Goal: Task Accomplishment & Management: Complete application form

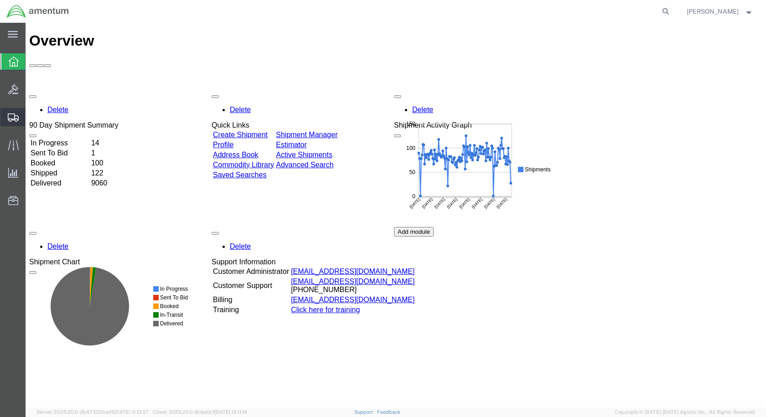
click at [0, 0] on span "Create Shipment" at bounding box center [0, 0] width 0 height 0
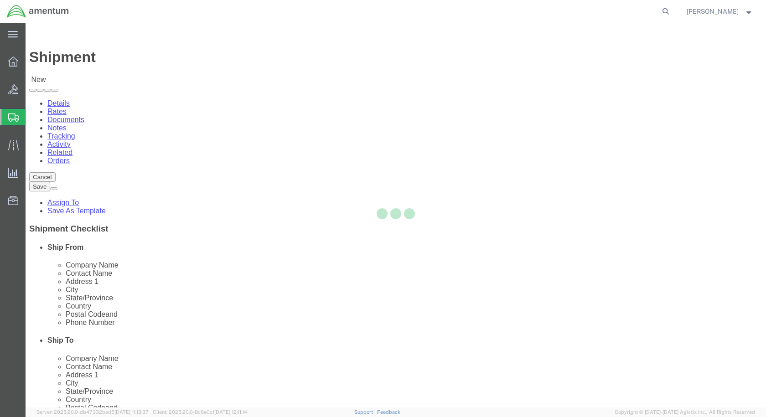
select select
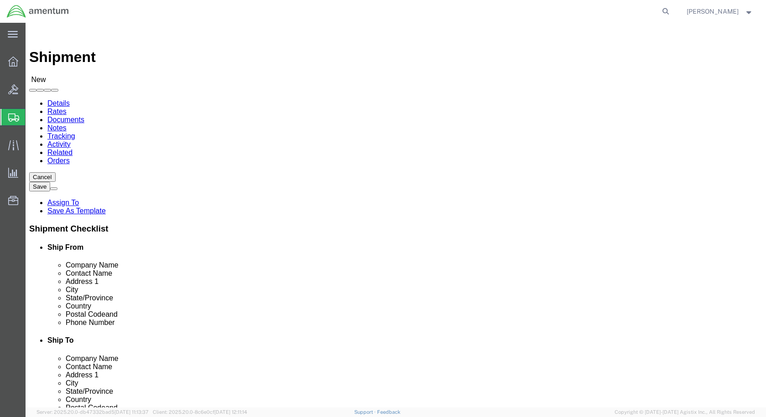
scroll to position [1961, 0]
select select "49927"
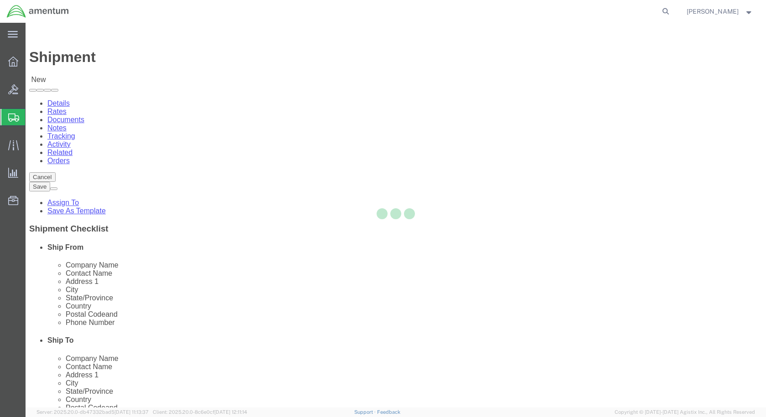
select select "NY"
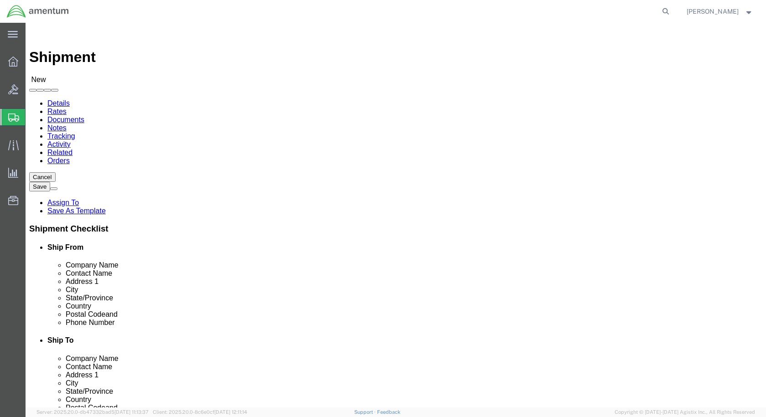
drag, startPoint x: 478, startPoint y: 161, endPoint x: 453, endPoint y: 138, distance: 34.2
select select "49914"
select select "[GEOGRAPHIC_DATA]"
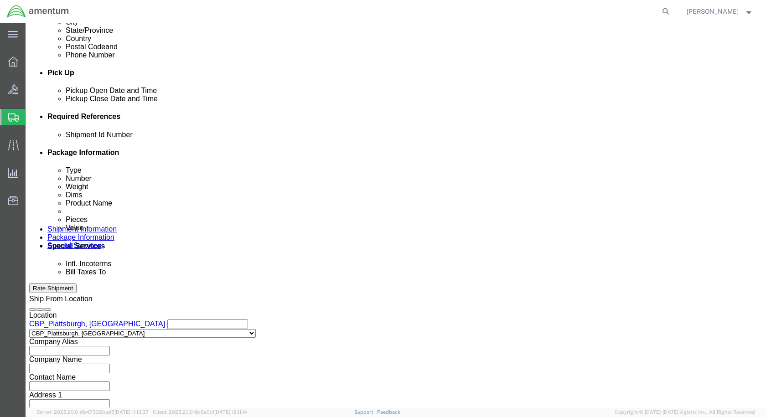
scroll to position [365, 0]
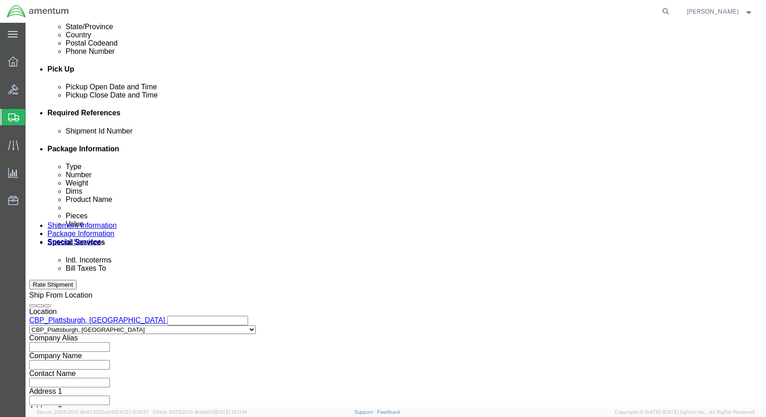
click input "text"
type input "517-008697"
click button "Add reference"
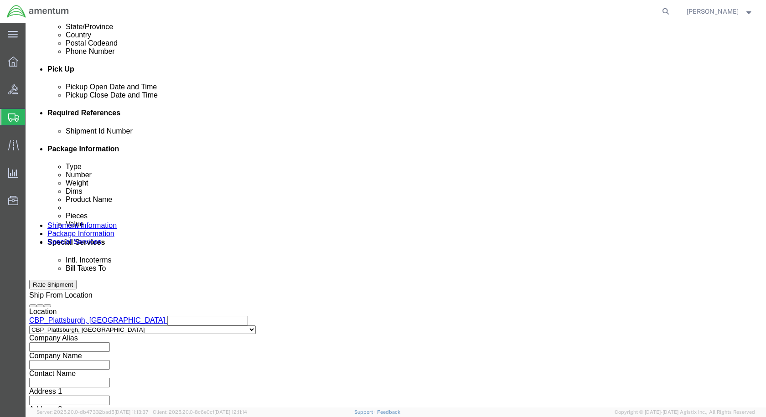
click select "Select Account Type Activity ID Airline Appointment Number ASN Batch Request # …"
select select "DEPT"
click select "Select Account Type Activity ID Airline Appointment Number ASN Batch Request # …"
select select "CUSTREF"
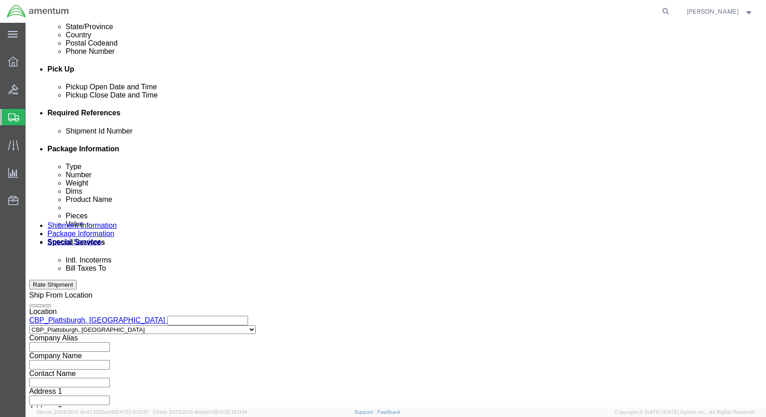
click select "Select Account Type Activity ID Airline Appointment Number ASN Batch Request # …"
click input "text"
type input "CBP"
click input "text"
type input "LIFE RAFT"
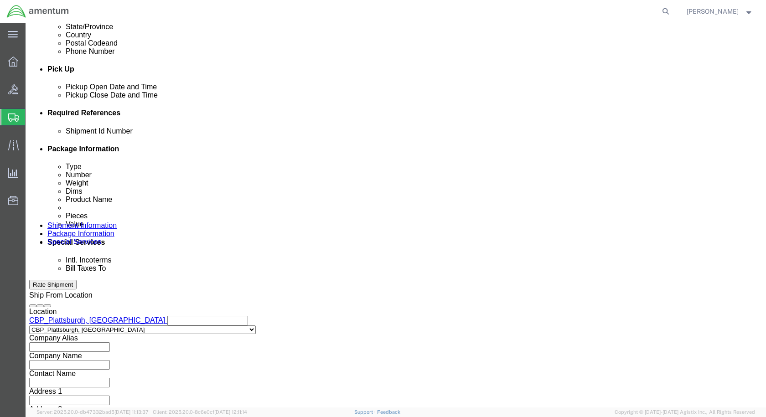
click select "Select Account Type Activity ID Airline Appointment Number ASN Batch Request # …"
select select "PROJNUM"
click select "Select Account Type Activity ID Airline Appointment Number ASN Batch Request # …"
click input "text"
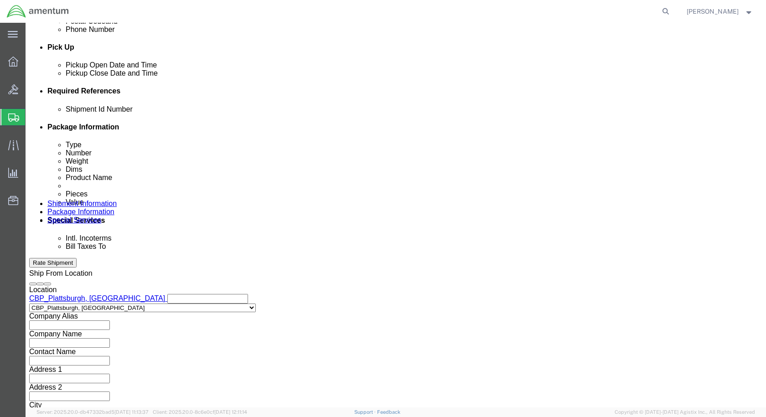
scroll to position [415, 0]
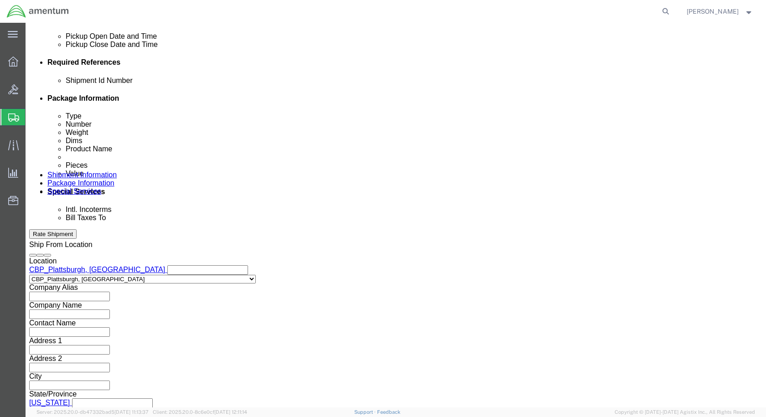
type input "6118.04.03.2219.000.EPL.0000"
click button "Continue"
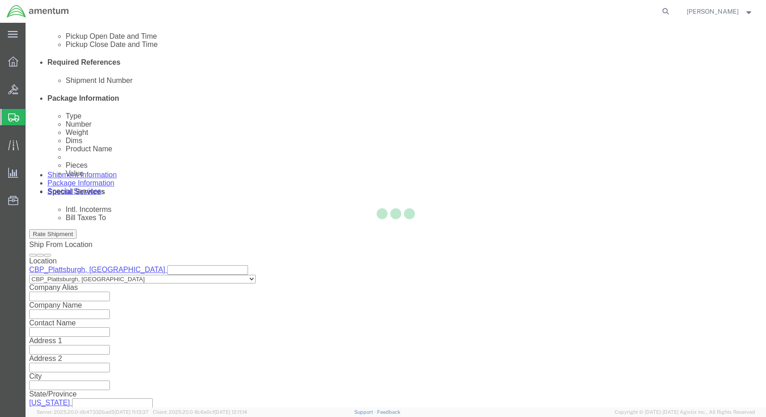
scroll to position [0, 0]
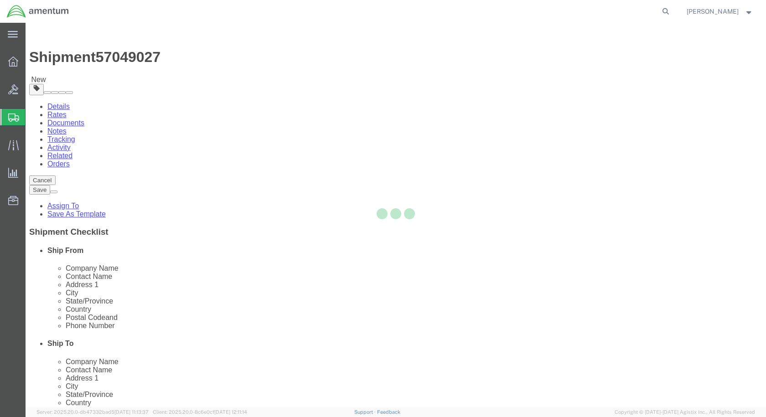
select select "CBOX"
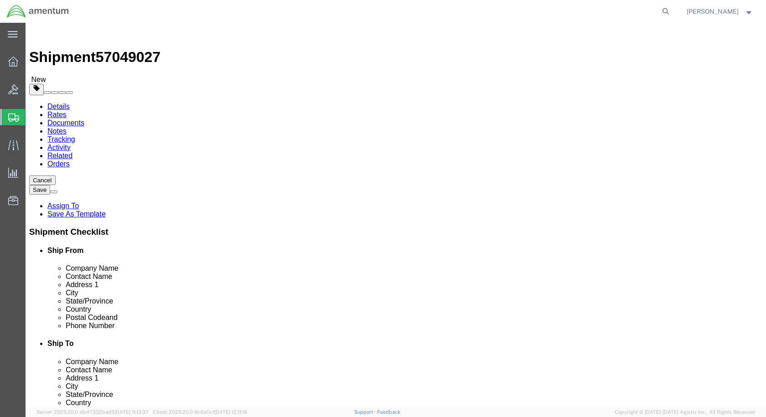
click input "text"
type input "15"
drag, startPoint x: 131, startPoint y: 219, endPoint x: 7, endPoint y: 212, distance: 123.8
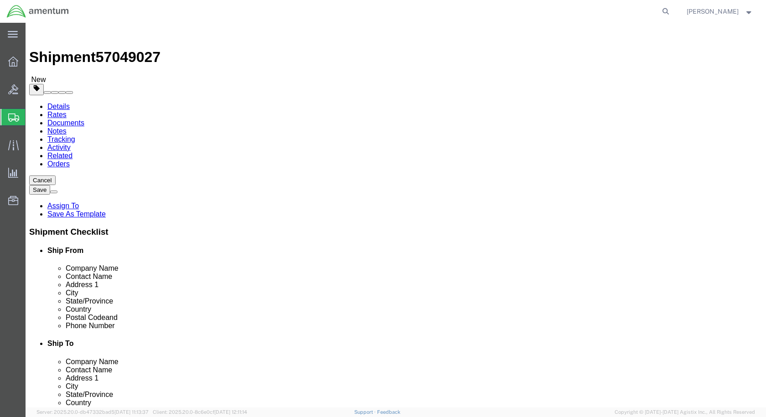
click div "# 1 x Package Type Select BCK Boxes Bale(s) Basket(s) Bolt(s) Bottle(s) Buckets…"
type input "32.5"
click link "Add Content"
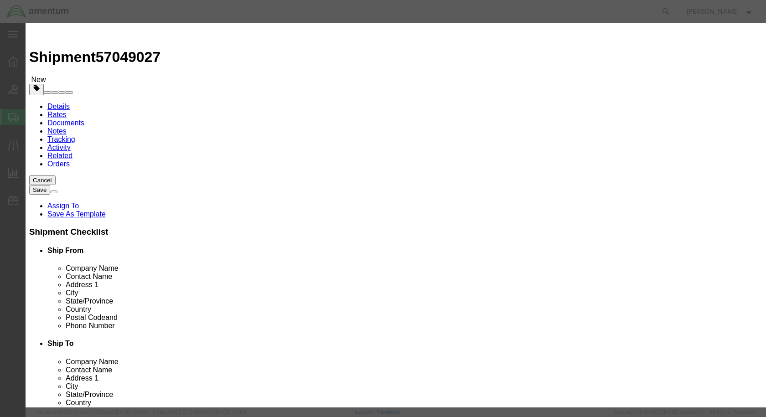
click input "text"
type input "R0070-107"
click input "text"
type input "LIFE RAFT"
drag, startPoint x: 193, startPoint y: 83, endPoint x: 184, endPoint y: 83, distance: 9.1
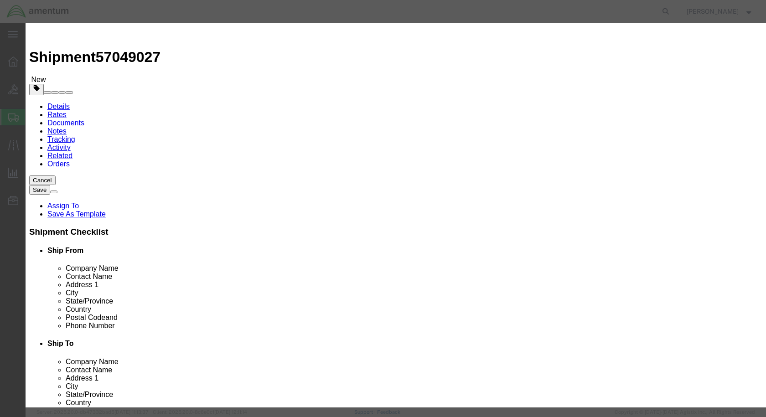
click div "Pieces 0 Select Bag Barrels 100Board Feet Bottle Box Blister Pack Carats Can Ca…"
type input "1"
click input "text"
type input "1500"
click input "checkbox"
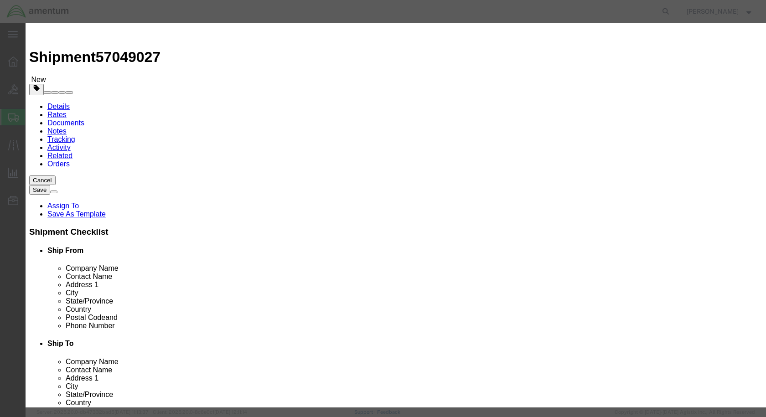
checkbox input "true"
click input "text"
type input "LIFE-SAVING APPLIANCES, SELF-INFLATING"
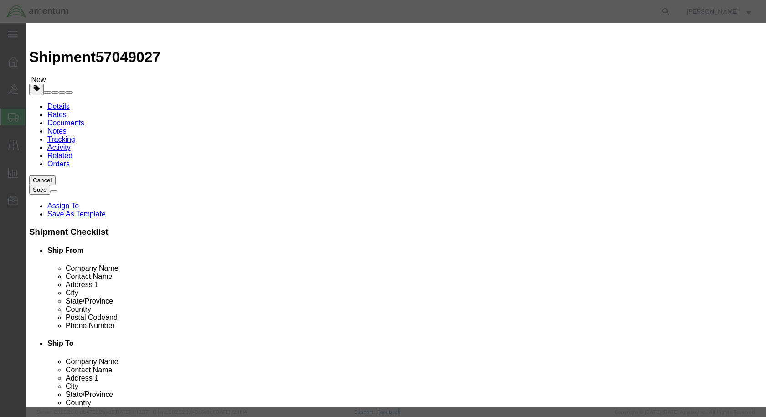
click input "text"
type input "9"
type input "2990"
click select "Select 1 Explosive 1.1 Explosive 1.2 Explosive 1.3 Explosive 1.4 Explosive 1.5 …"
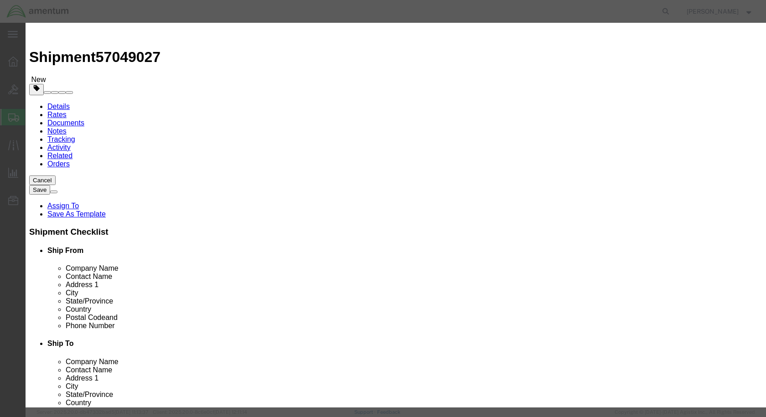
select select "9 Miscellaneous"
click select "Select 1 Explosive 1.1 Explosive 1.2 Explosive 1.3 Explosive 1.4 Explosive 1.5 …"
click select "Select 1 - Drums 2 - Reserved 3 - Jerricans 4 - Boxes 5 - Bags 6 - Composite Pa…"
select select "BOXES"
click select "Select 1 - Drums 2 - Reserved 3 - Jerricans 4 - Boxes 5 - Bags 6 - Composite Pa…"
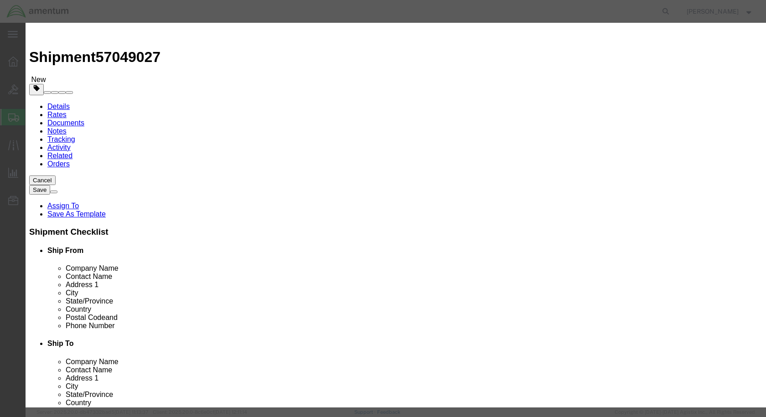
click select "Container Material A - Steel (all types and surface treatments) B - Aluminum C …"
select select "FIBERBOARD"
click select "Container Material A - Steel (all types and surface treatments) B - Aluminum C …"
click input "text"
type input "AMENTUM SERVICES INC"
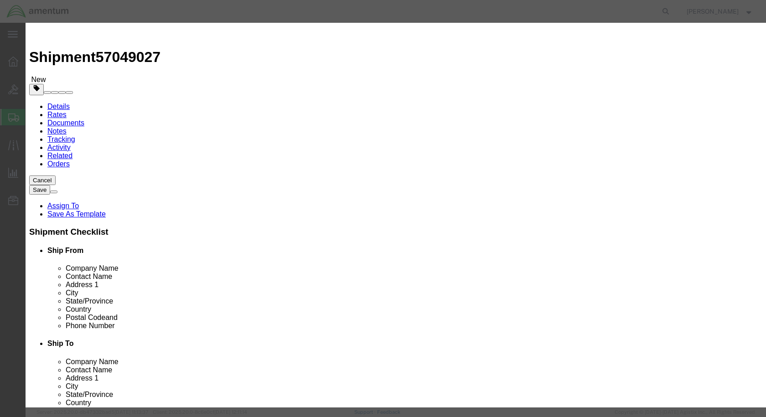
click input "text"
type input "[PERSON_NAME]"
click input "text"
type input "[PHONE_NUMBER]"
click button "Save & Close"
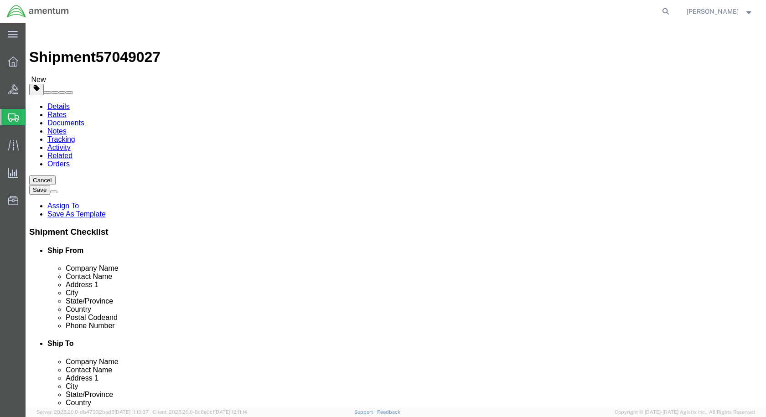
click icon
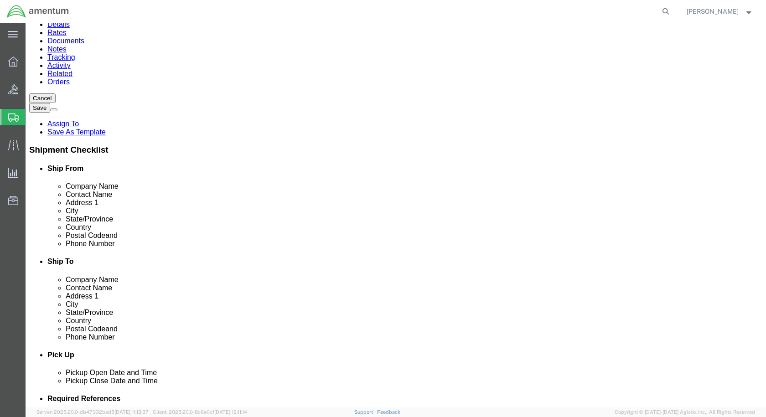
scroll to position [228, 0]
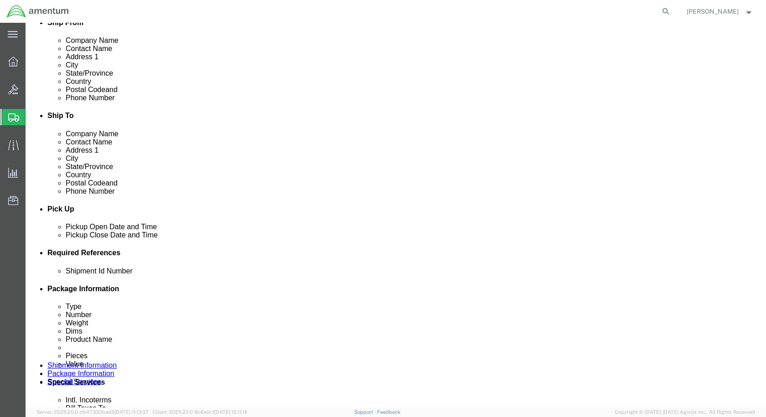
click div "[DATE] 11:00 AM"
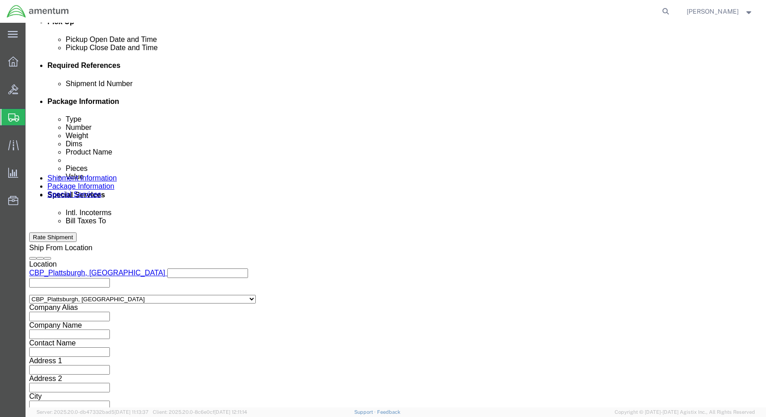
type input "3:00 PM"
click button "Apply"
click button "Rate Shipment"
click div "Pickup Date: Pickup Start Date Pickup Start Time Pickup Open Date and Time [DAT…"
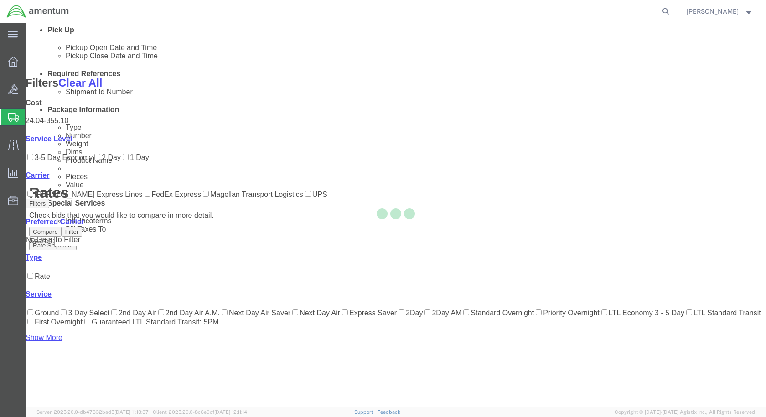
scroll to position [55, 0]
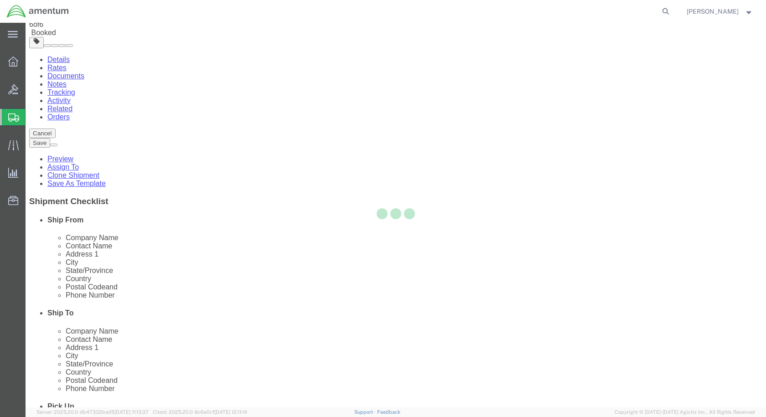
scroll to position [0, 0]
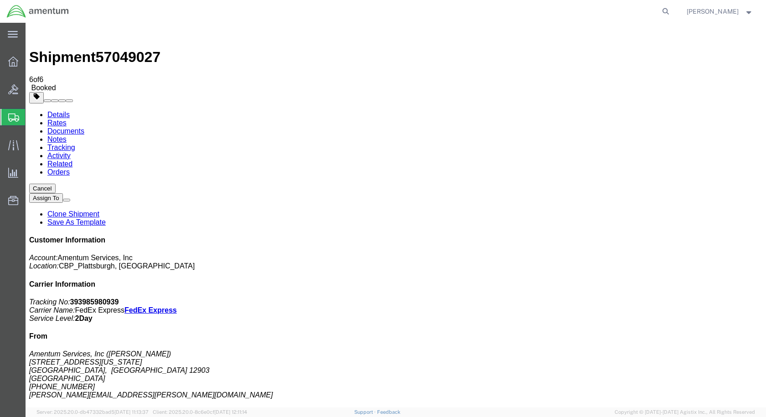
drag, startPoint x: 324, startPoint y: 217, endPoint x: 352, endPoint y: 263, distance: 54.2
click at [740, 236] on div "Customer Information Account: Amentum Services, Inc Location: CBP_Plattsburgh, …" at bounding box center [395, 394] width 733 height 317
drag, startPoint x: 682, startPoint y: 140, endPoint x: 638, endPoint y: 141, distance: 43.8
click at [638, 298] on p "Tracking No: 393985980939 Carrier Name: FedEx Express FedEx Express Service Lev…" at bounding box center [395, 310] width 733 height 25
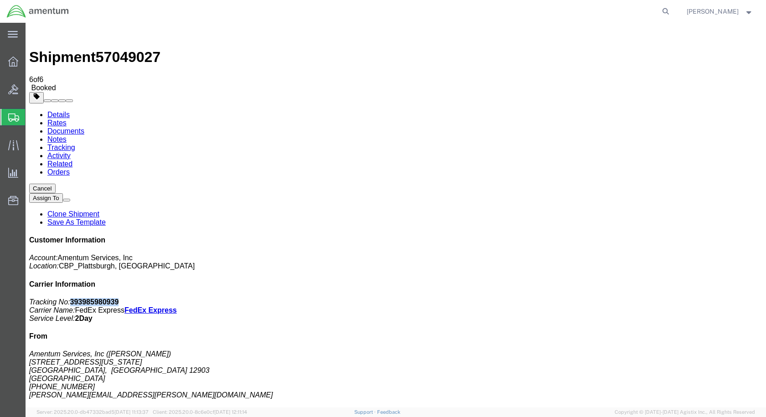
copy b "393985980939"
click at [56, 111] on link "Details" at bounding box center [58, 115] width 22 height 8
click link "Schedule pickup request"
